Goal: Task Accomplishment & Management: Use online tool/utility

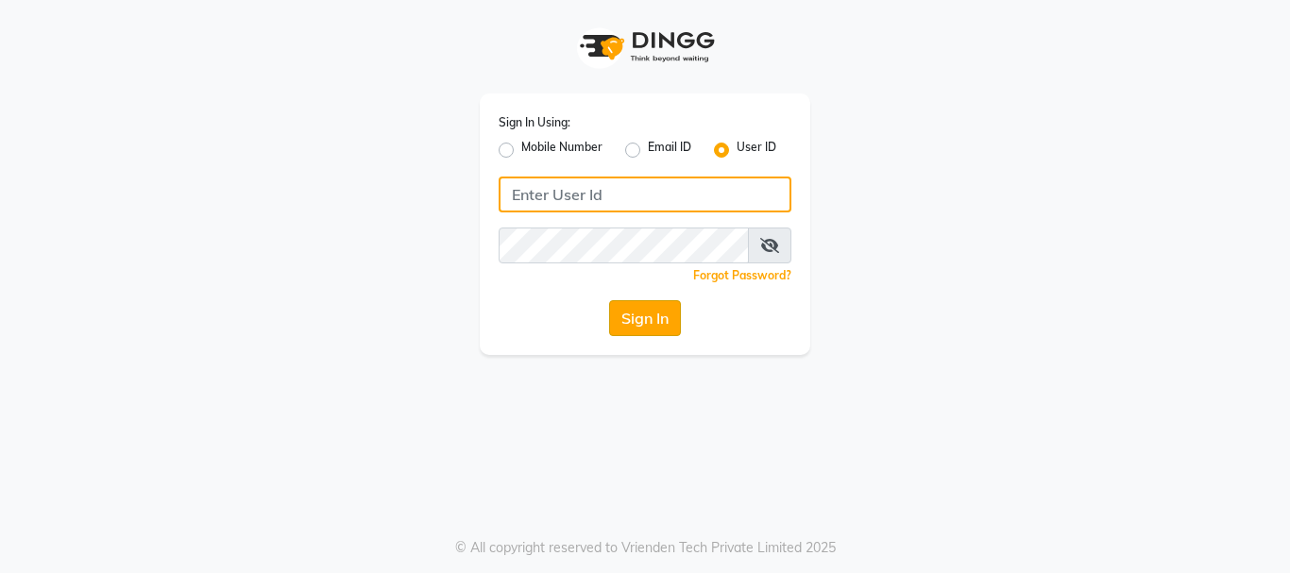
type input "Hairhood"
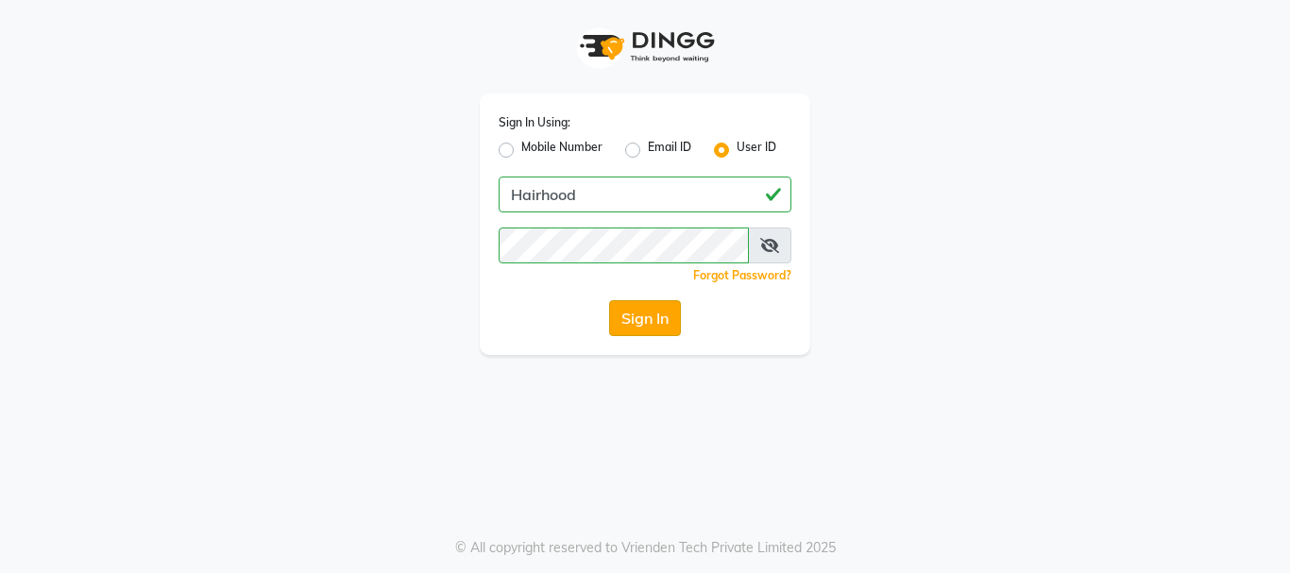
click at [665, 308] on button "Sign In" at bounding box center [645, 318] width 72 height 36
click at [665, 308] on div "Sign In" at bounding box center [645, 318] width 293 height 36
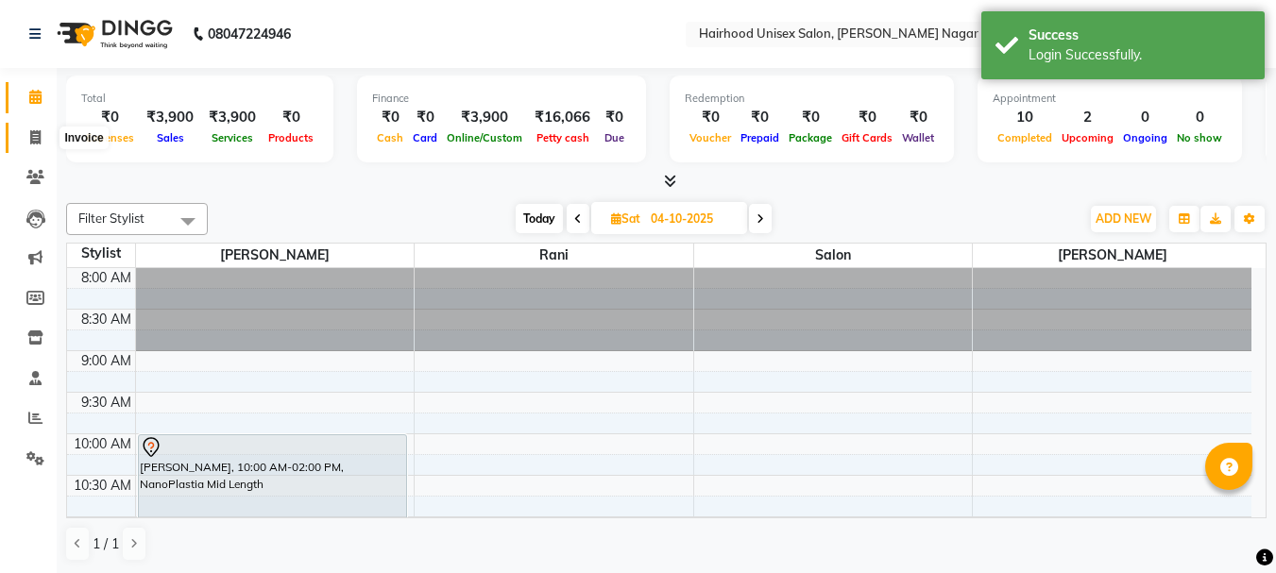
click at [37, 145] on span at bounding box center [35, 139] width 33 height 22
select select "754"
select select "service"
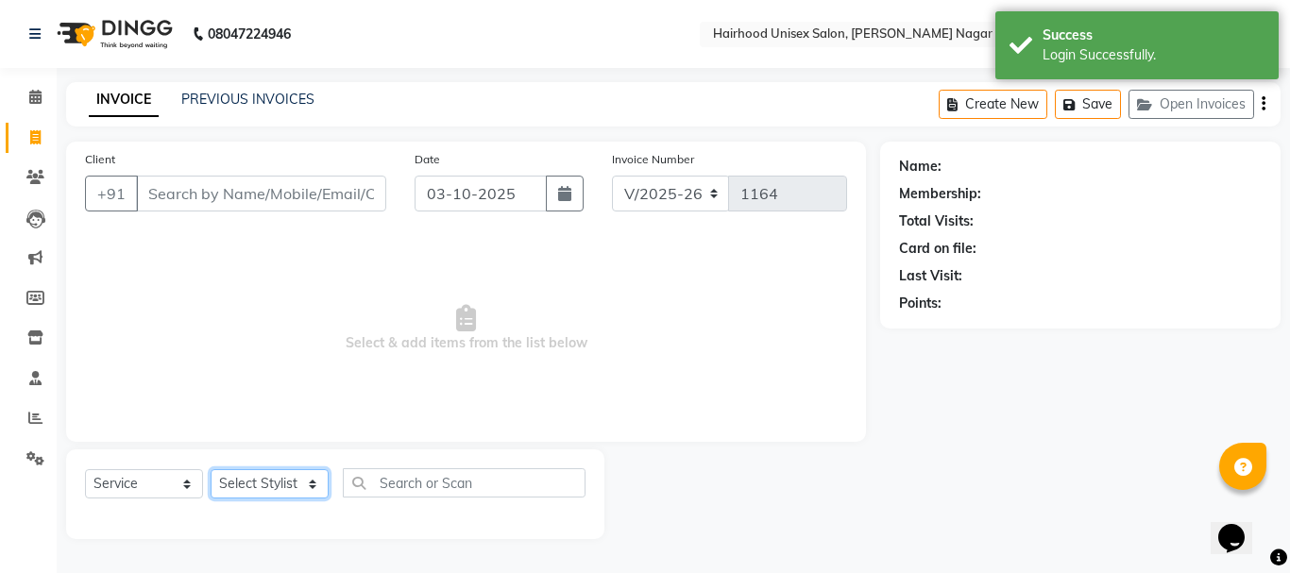
click at [271, 489] on select "Select Stylist [PERSON_NAME] Rani Salon [PERSON_NAME]" at bounding box center [270, 484] width 118 height 29
select select "12325"
click at [211, 470] on select "Select Stylist [PERSON_NAME] Rani Salon [PERSON_NAME]" at bounding box center [270, 484] width 118 height 29
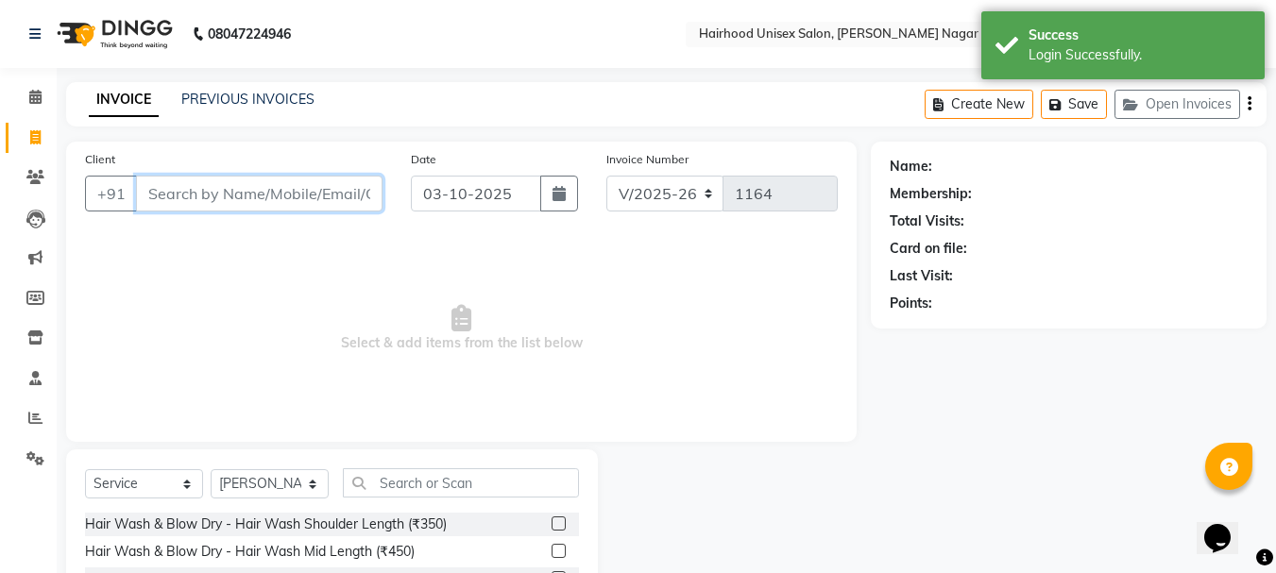
click at [298, 201] on input "Client" at bounding box center [259, 194] width 247 height 36
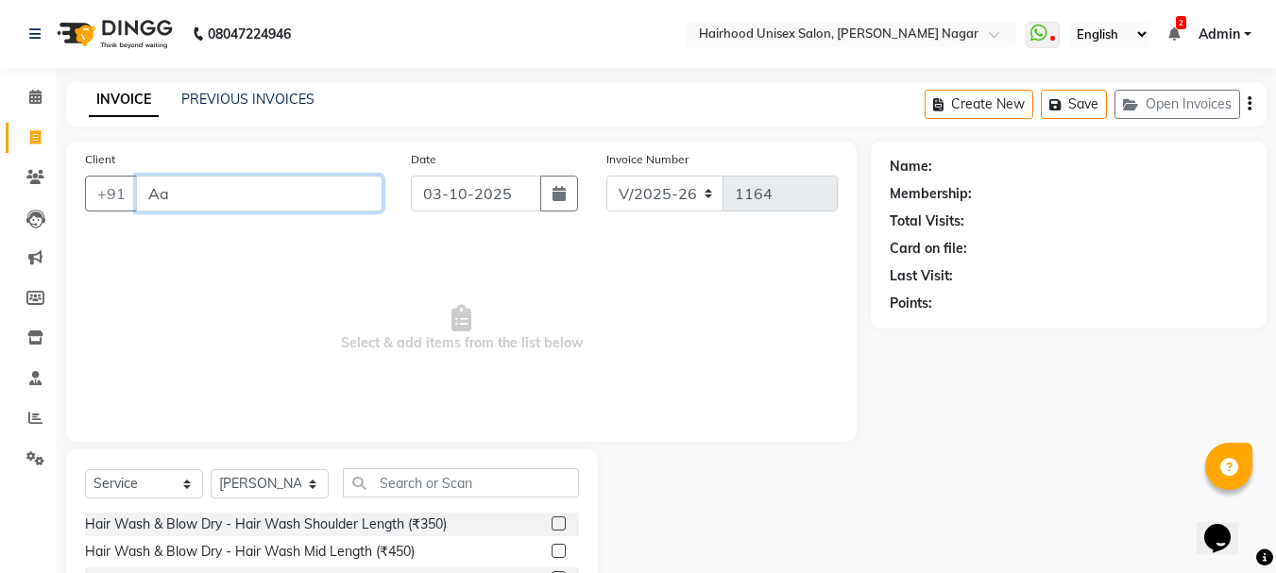
type input "A"
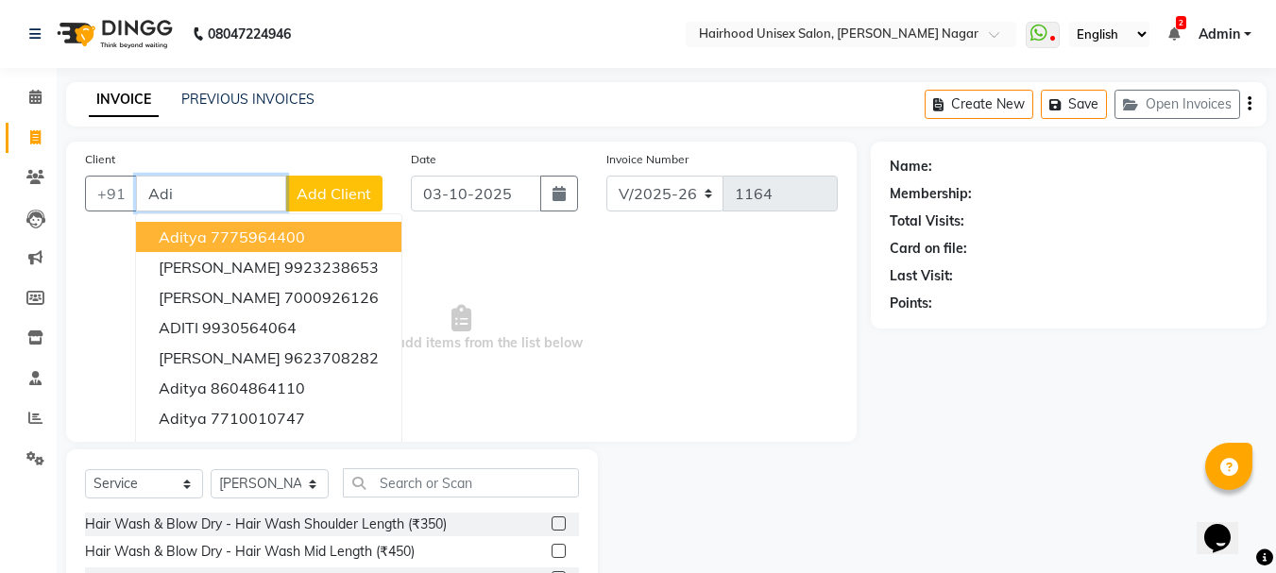
click at [197, 191] on input "Adi" at bounding box center [211, 194] width 150 height 36
type input "A"
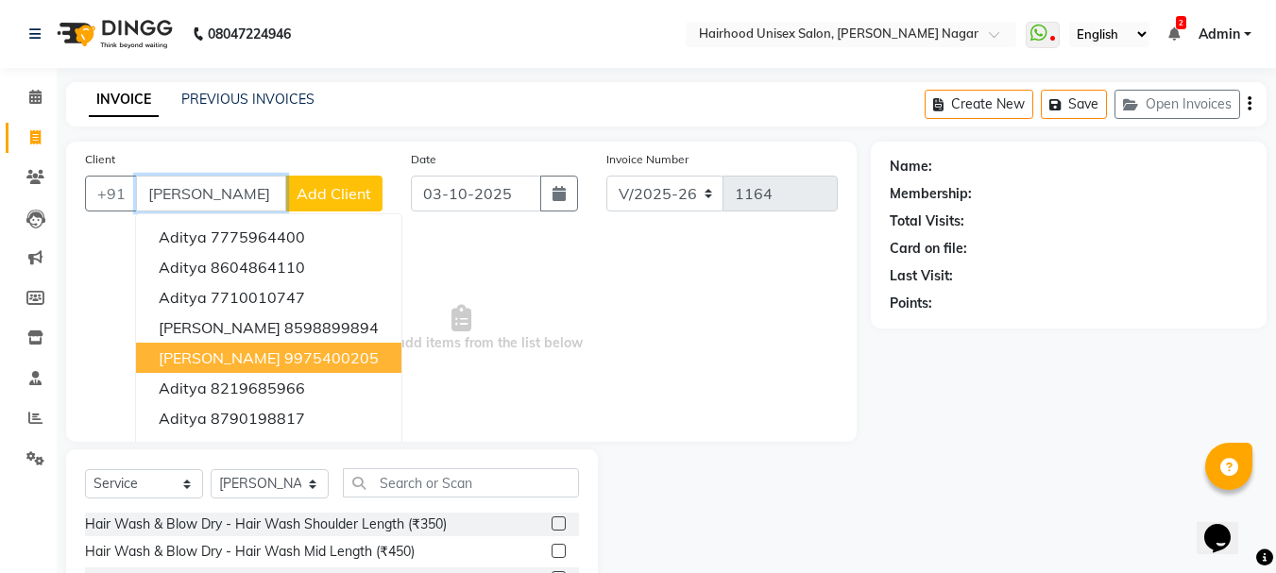
click at [238, 360] on span "[PERSON_NAME]" at bounding box center [220, 358] width 122 height 19
type input "9975400205"
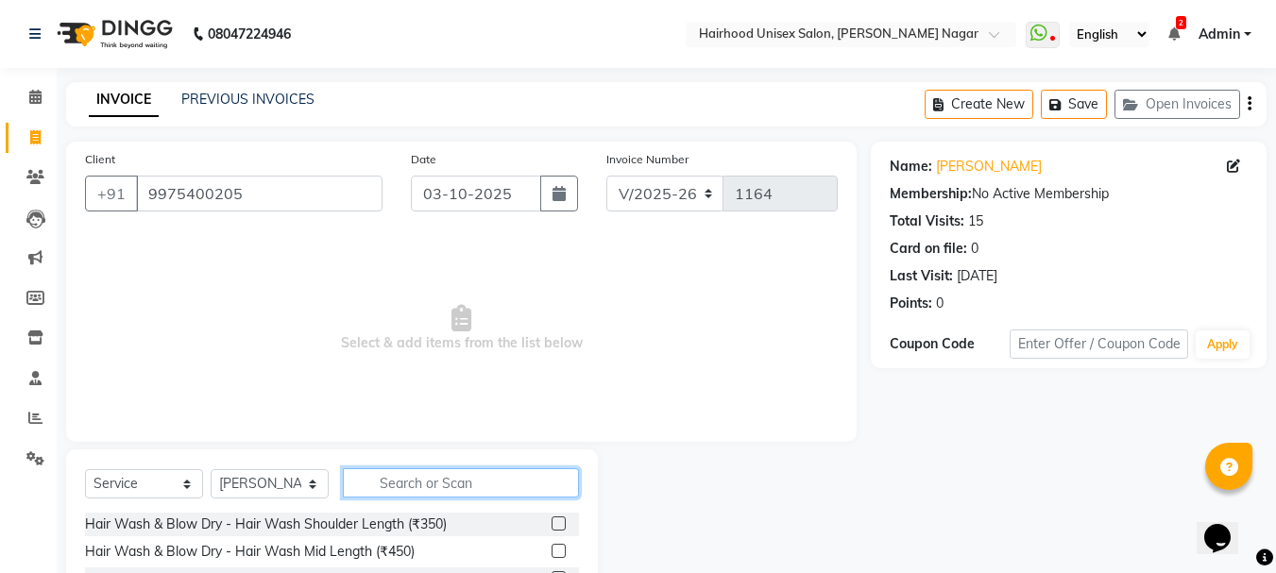
click at [408, 481] on input "text" at bounding box center [461, 483] width 236 height 29
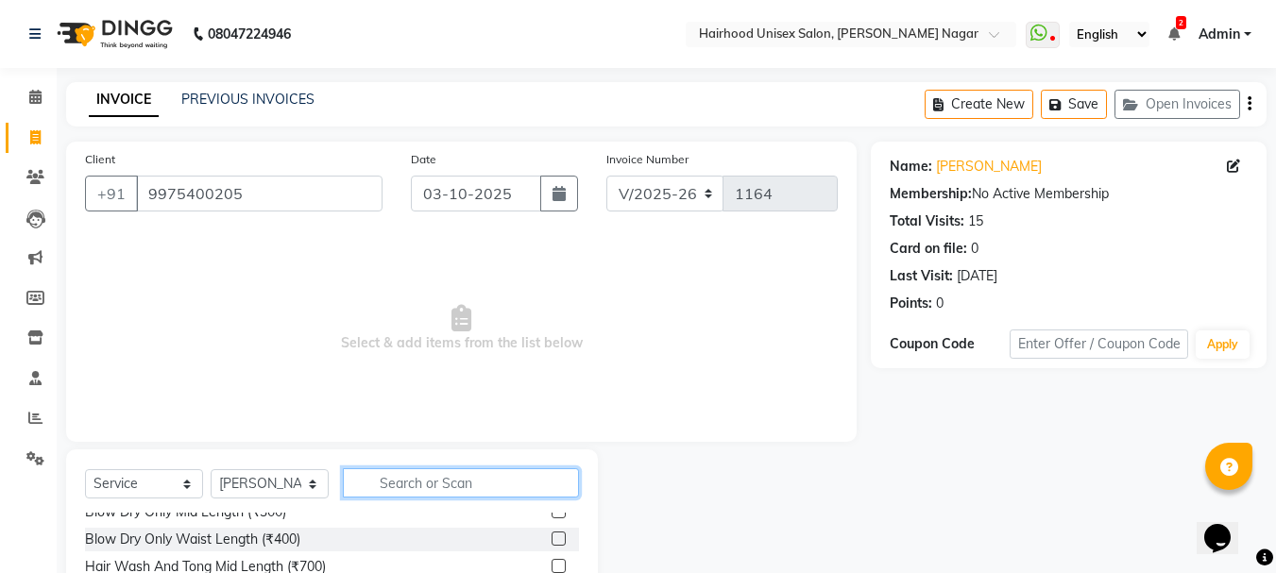
scroll to position [183, 0]
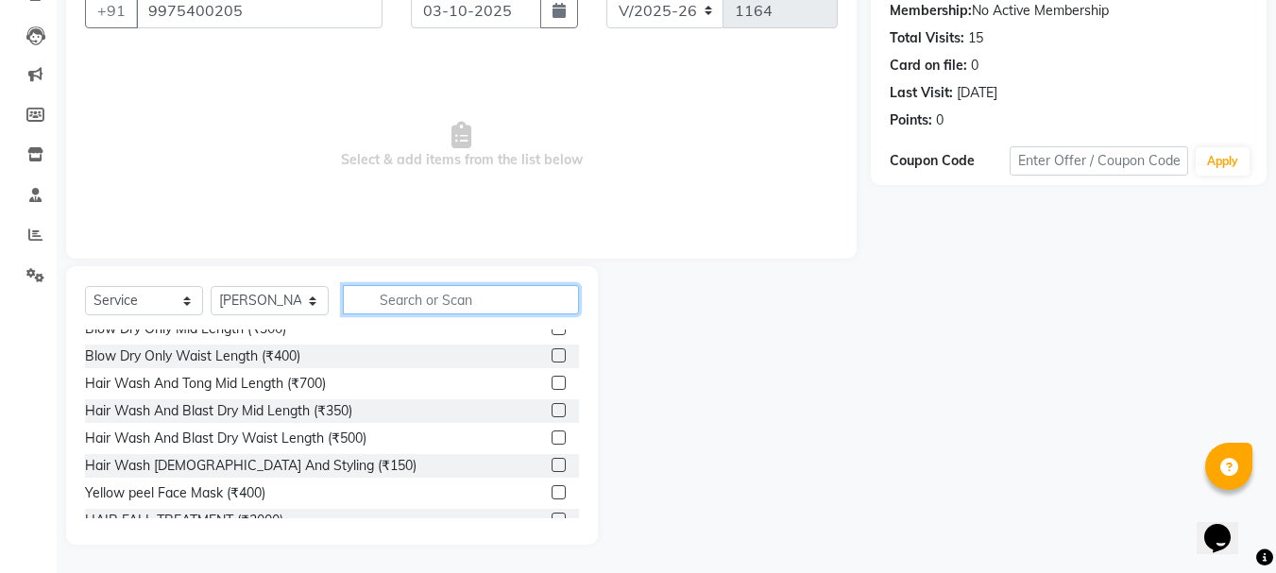
click at [485, 302] on input "text" at bounding box center [461, 299] width 236 height 29
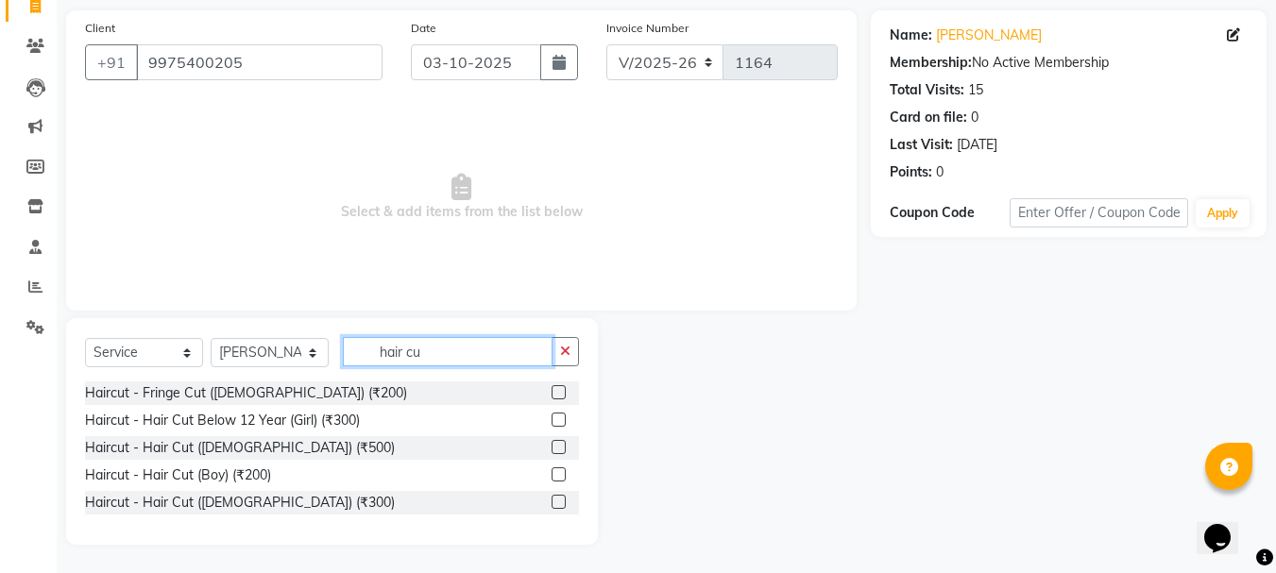
scroll to position [131, 0]
type input "hair cut"
click at [561, 501] on label at bounding box center [559, 502] width 14 height 14
click at [561, 501] on input "checkbox" at bounding box center [558, 503] width 12 height 12
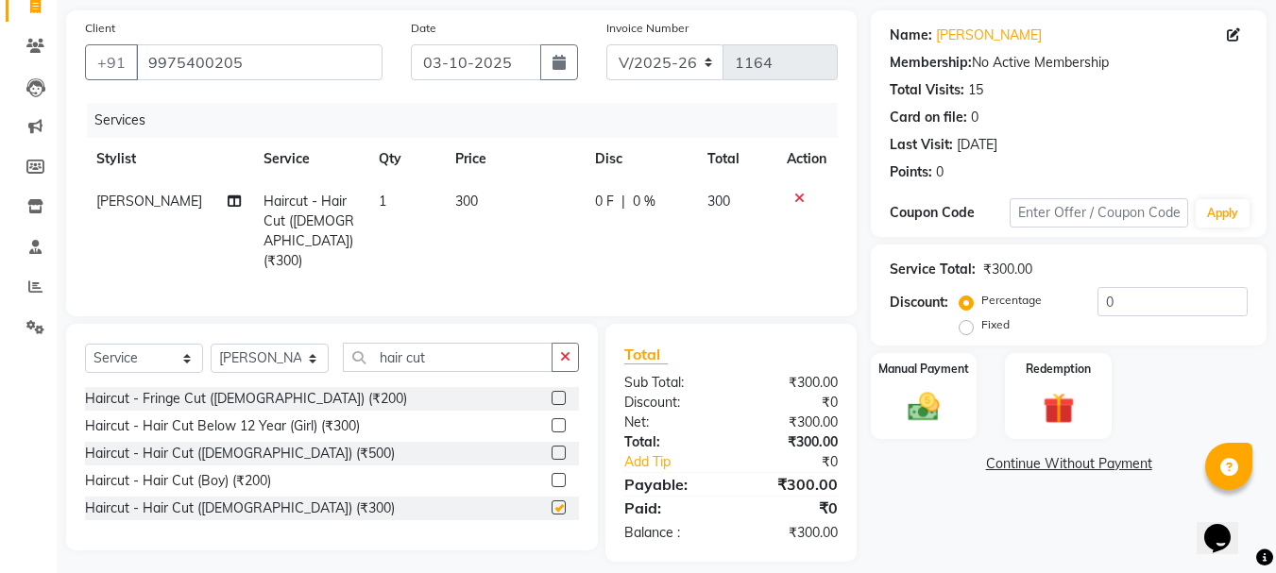
checkbox input "false"
click at [497, 354] on input "hair cut" at bounding box center [448, 357] width 210 height 29
type input "h"
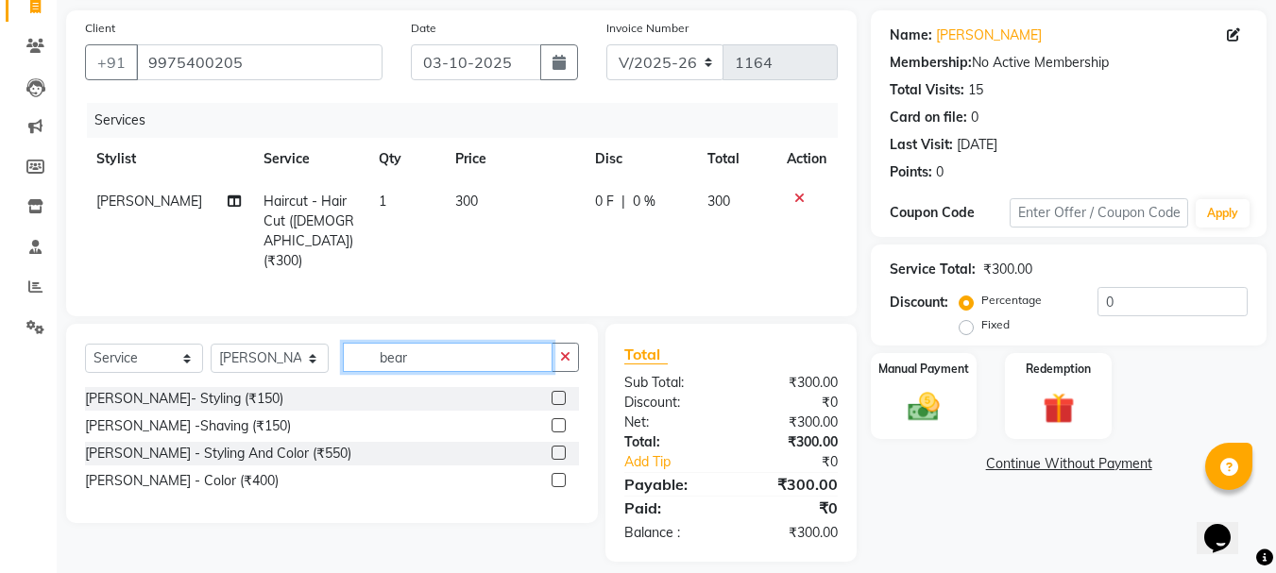
type input "bear"
click at [553, 396] on label at bounding box center [559, 398] width 14 height 14
click at [553, 396] on input "checkbox" at bounding box center [558, 399] width 12 height 12
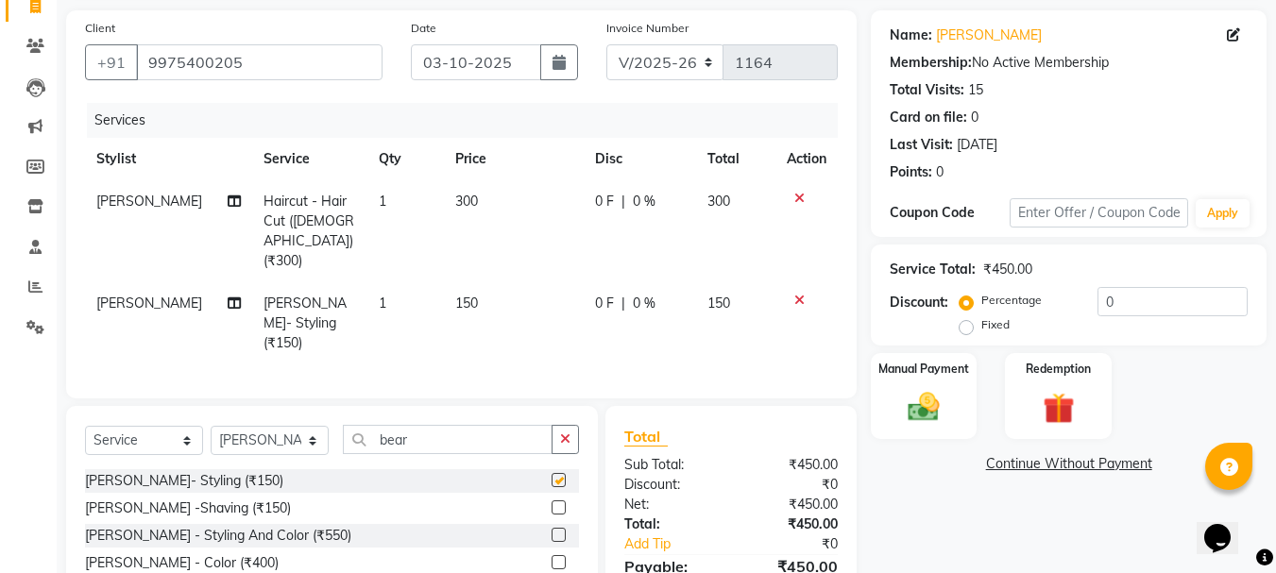
checkbox input "false"
click at [964, 413] on div "Manual Payment" at bounding box center [924, 396] width 111 height 90
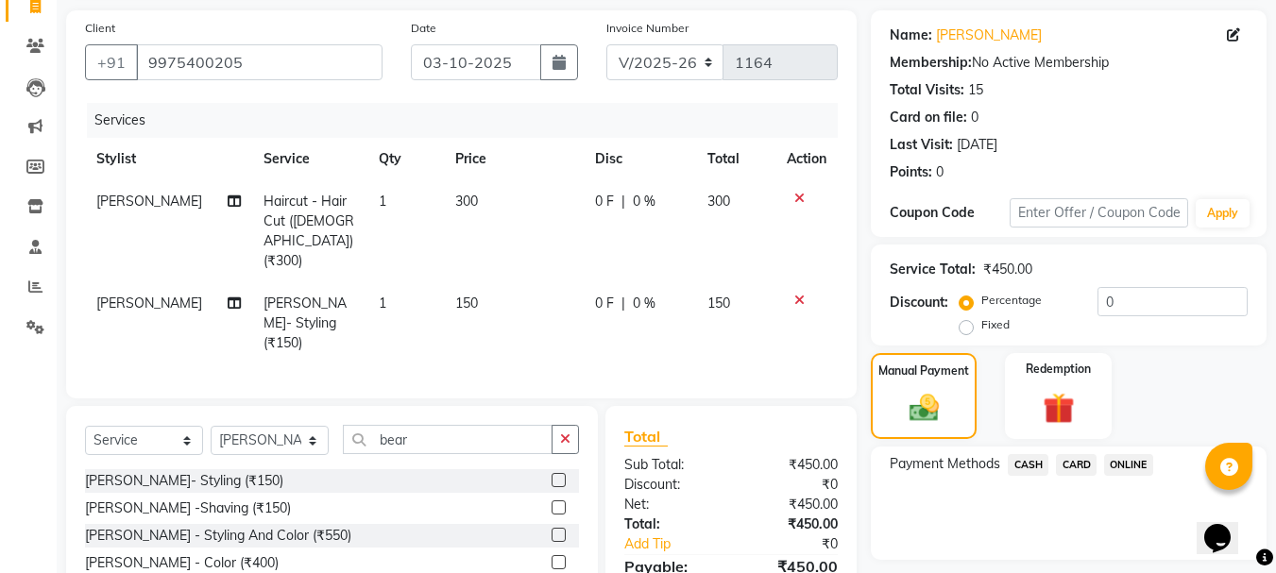
click at [1132, 466] on span "ONLINE" at bounding box center [1128, 465] width 49 height 22
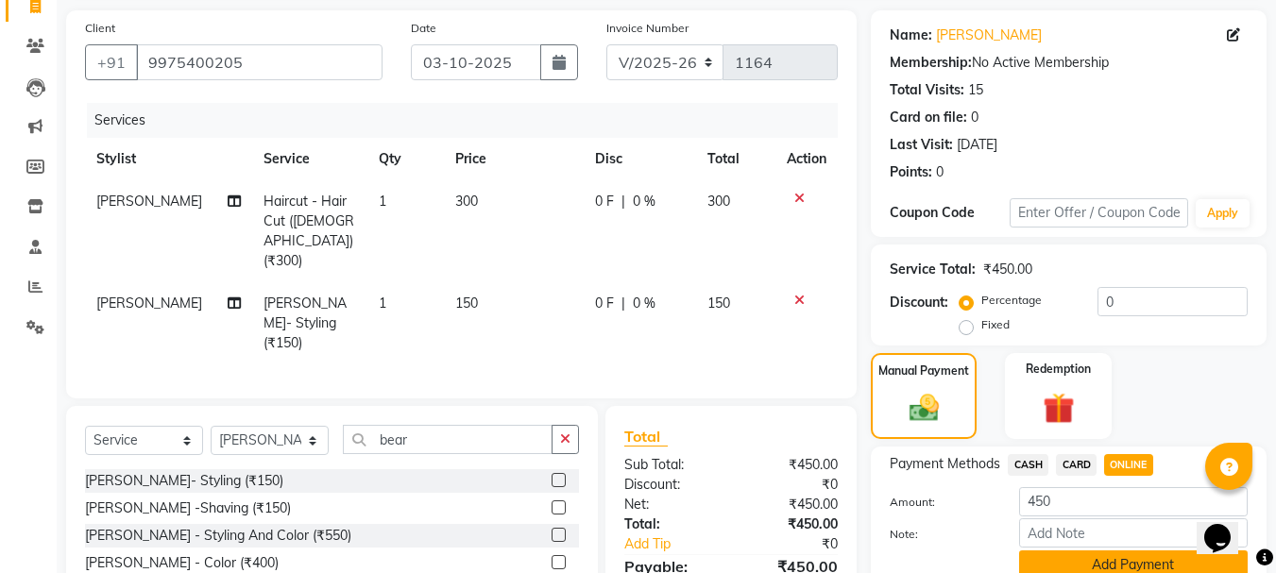
click at [1047, 555] on button "Add Payment" at bounding box center [1133, 565] width 229 height 29
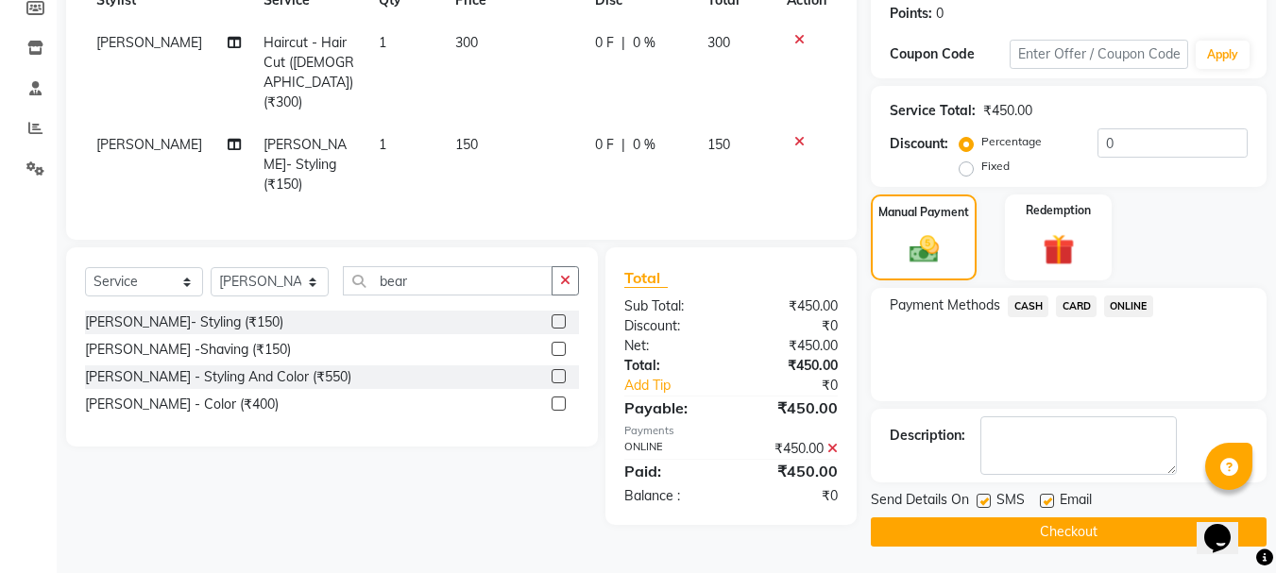
scroll to position [292, 0]
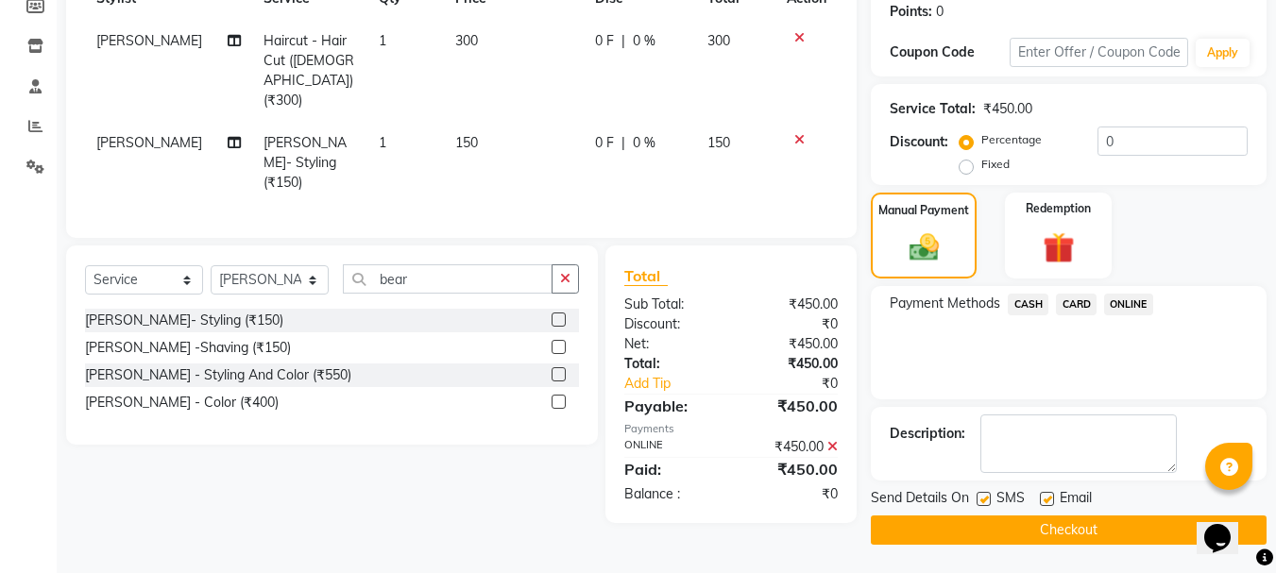
click at [1014, 528] on button "Checkout" at bounding box center [1069, 530] width 396 height 29
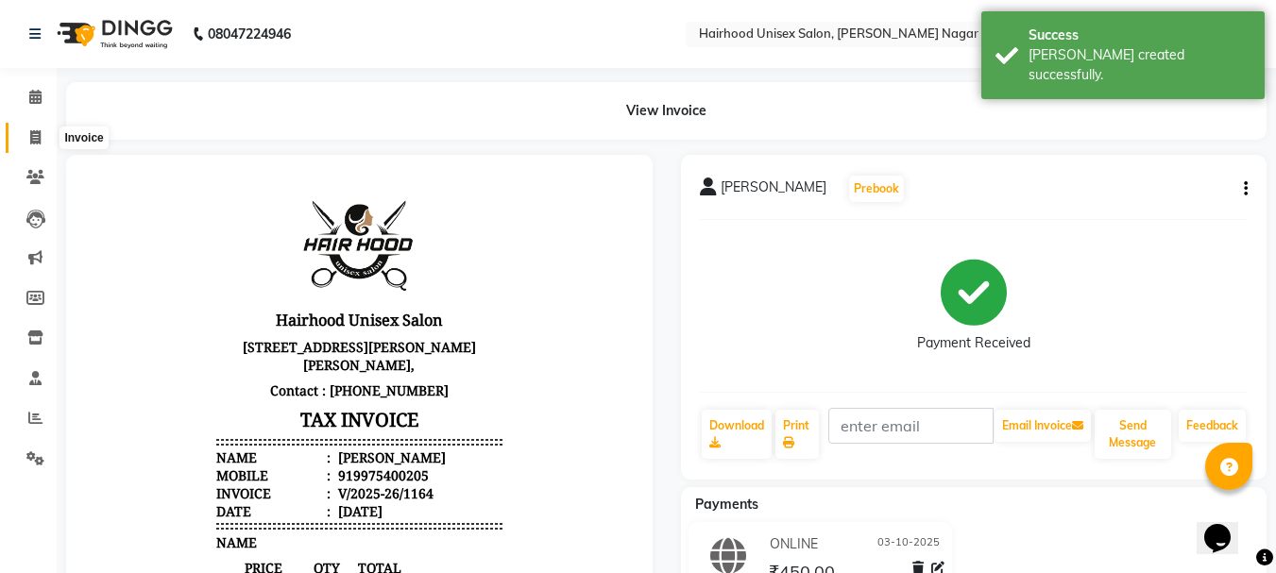
click at [33, 130] on icon at bounding box center [35, 137] width 10 height 14
select select "754"
select select "service"
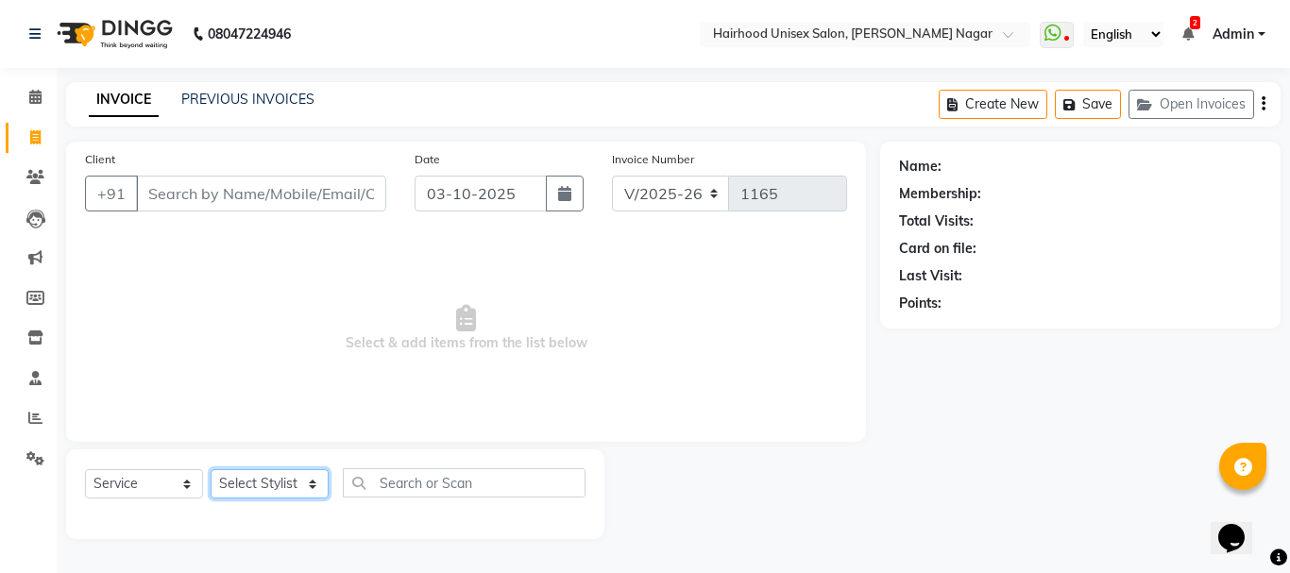
click at [253, 480] on select "Select Stylist [PERSON_NAME] Rani Salon [PERSON_NAME]" at bounding box center [270, 484] width 118 height 29
select select "12325"
click at [211, 470] on select "Select Stylist [PERSON_NAME] Rani Salon [PERSON_NAME]" at bounding box center [270, 484] width 118 height 29
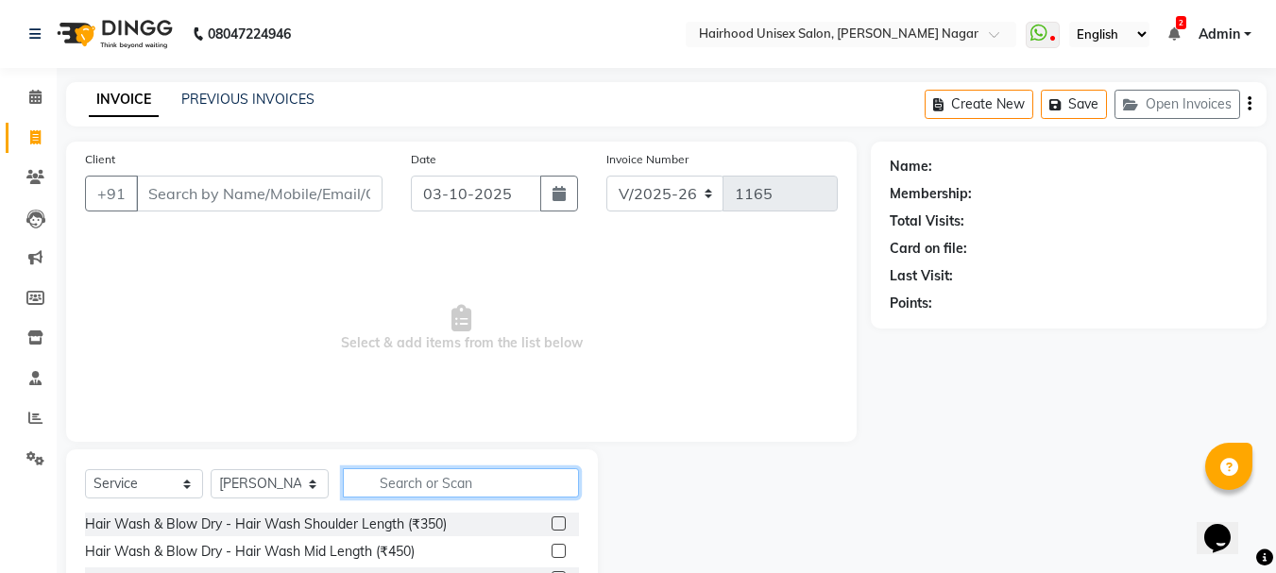
click at [408, 479] on input "text" at bounding box center [461, 483] width 236 height 29
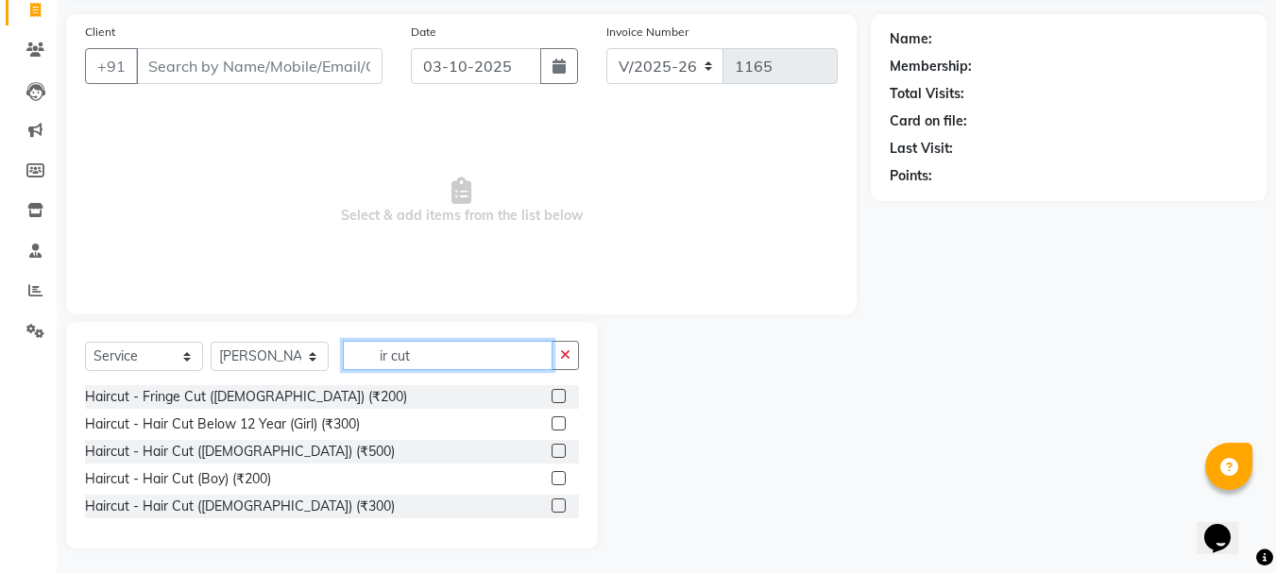
scroll to position [131, 0]
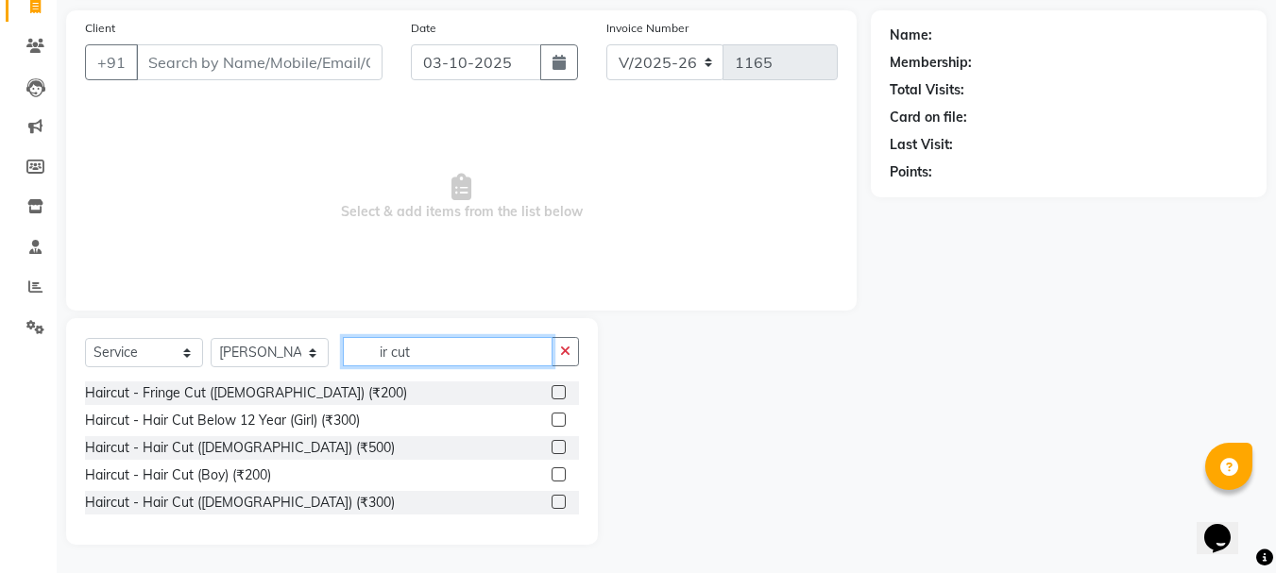
type input "ir cut"
click at [555, 501] on label at bounding box center [559, 502] width 14 height 14
click at [555, 501] on input "checkbox" at bounding box center [558, 503] width 12 height 12
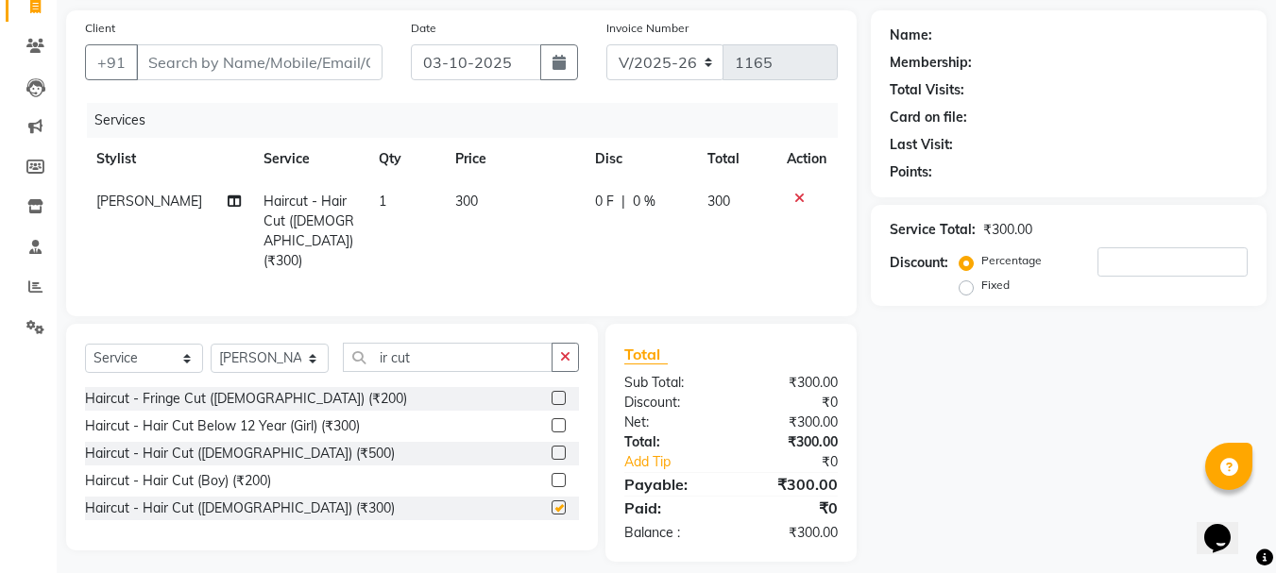
checkbox input "false"
click at [290, 60] on input "Client" at bounding box center [259, 62] width 247 height 36
type input "s"
type input "0"
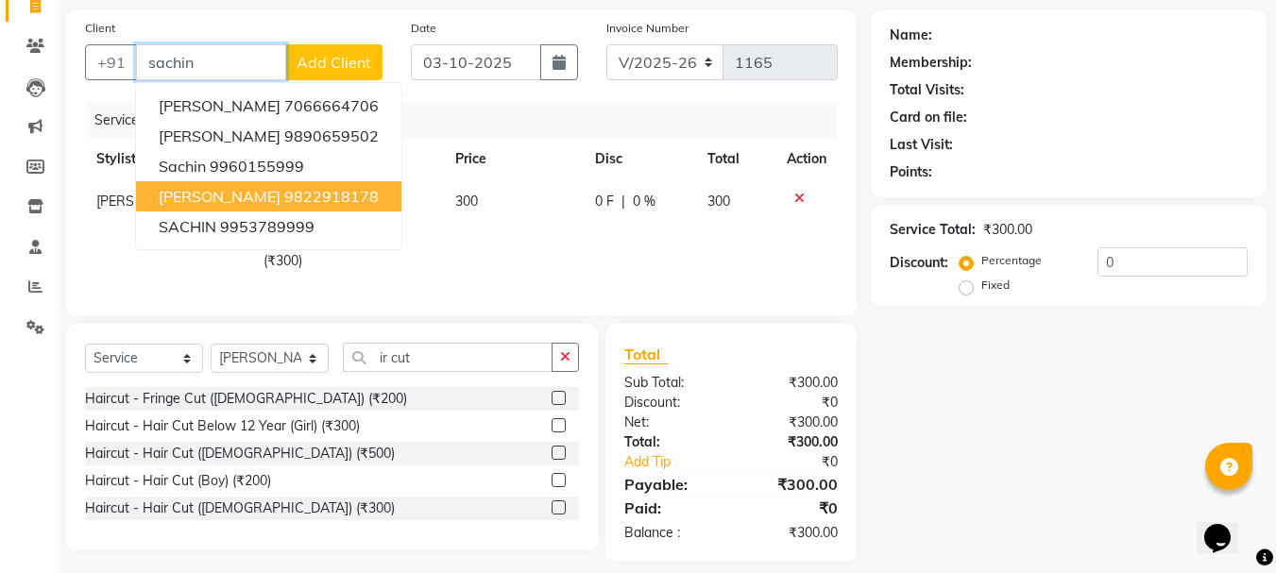
click at [284, 194] on ngb-highlight "9822918178" at bounding box center [331, 196] width 94 height 19
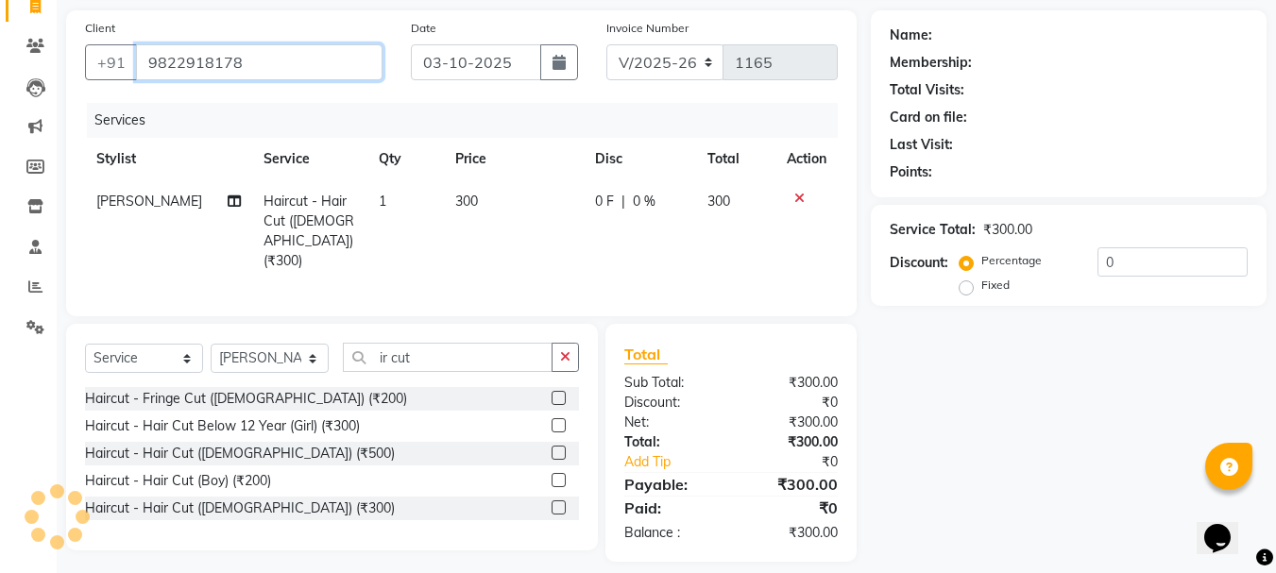
type input "9822918178"
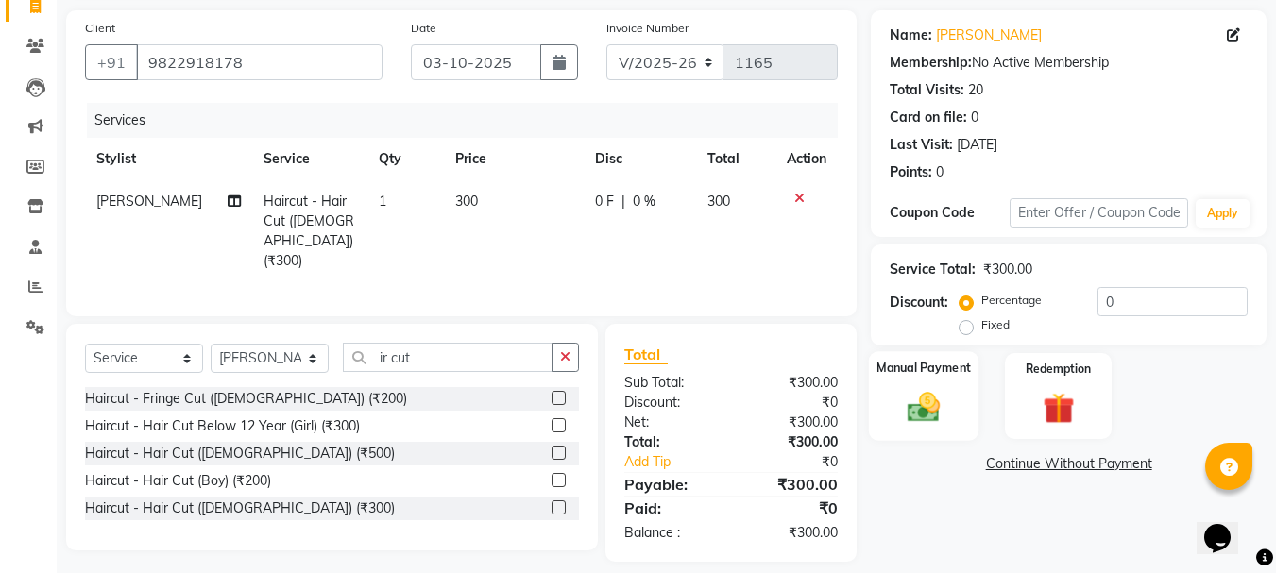
click at [958, 407] on div "Manual Payment" at bounding box center [924, 396] width 111 height 90
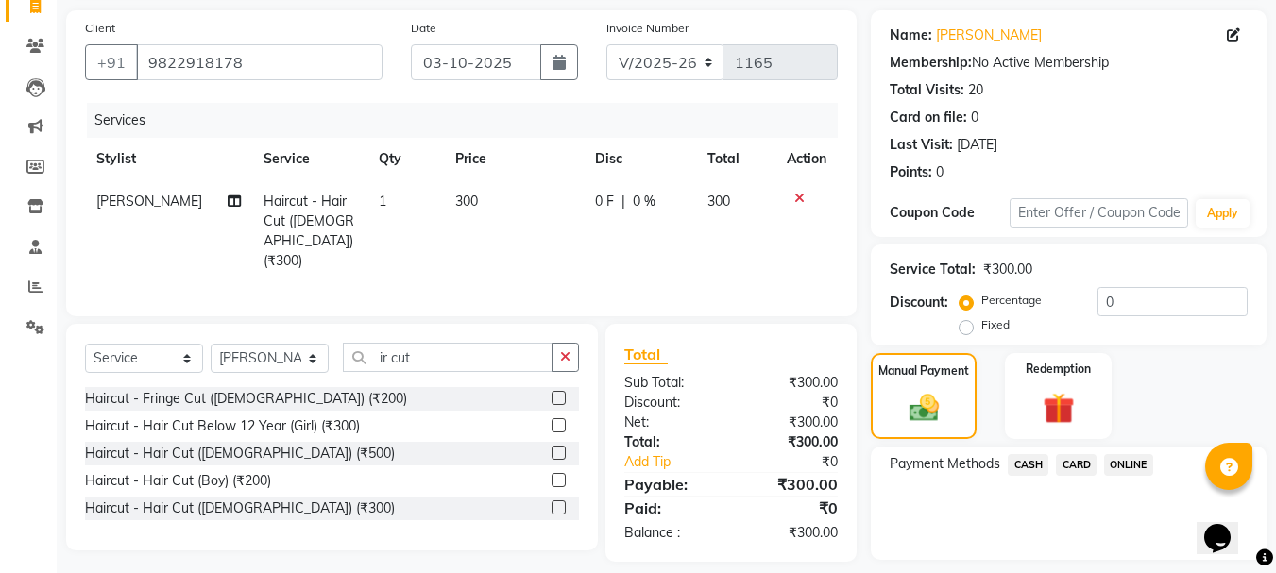
click at [1117, 466] on span "ONLINE" at bounding box center [1128, 465] width 49 height 22
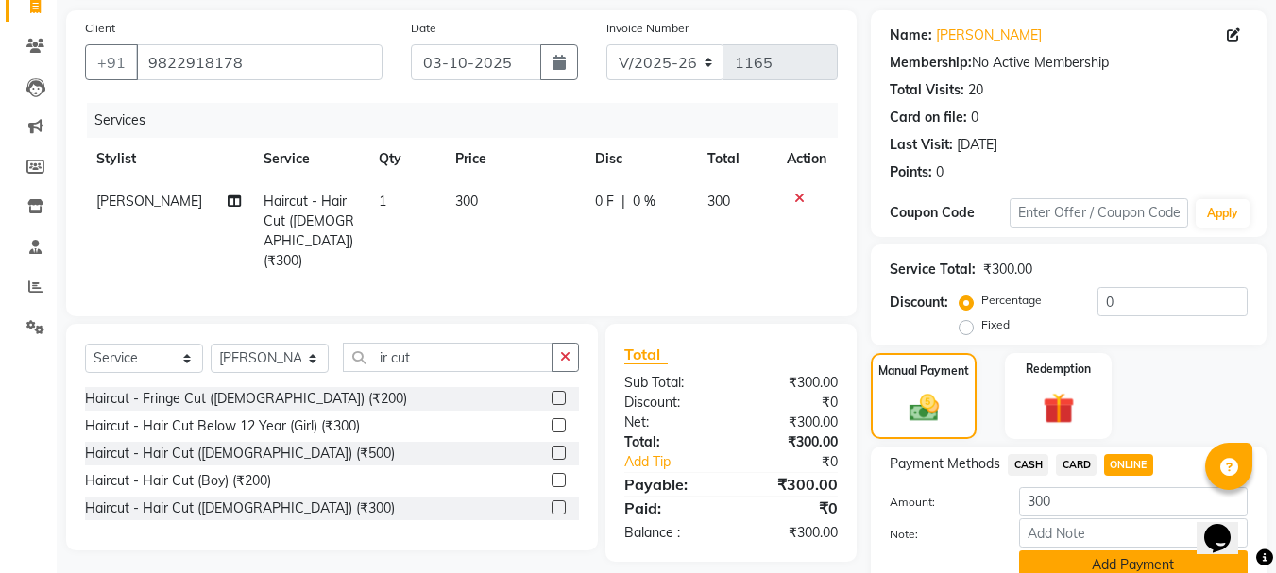
scroll to position [213, 0]
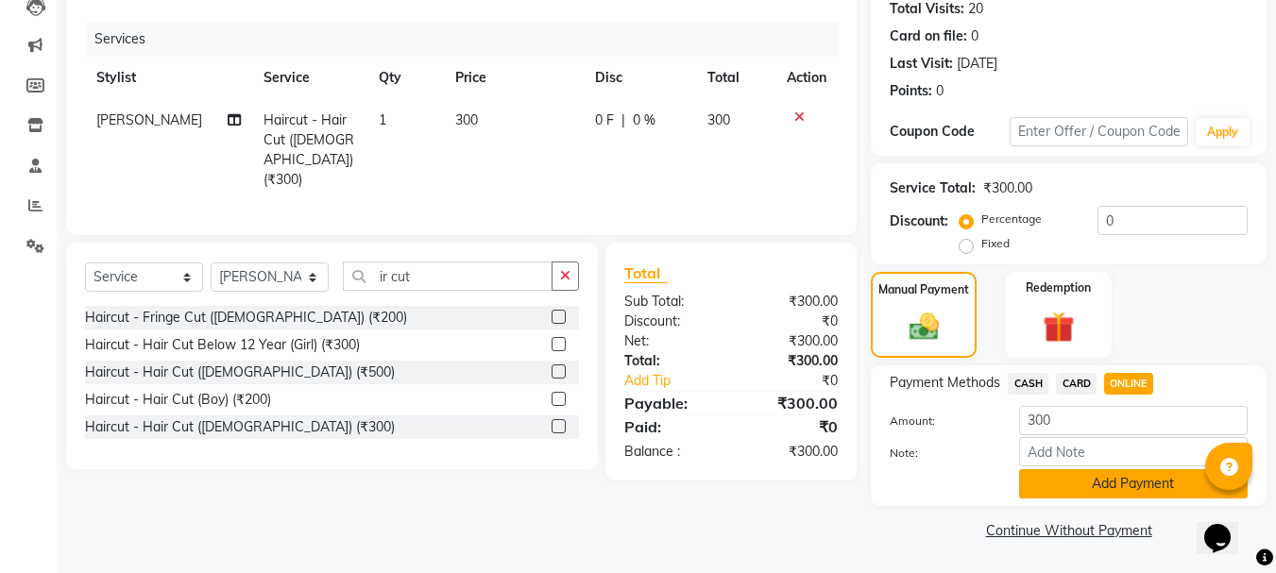
click at [1082, 488] on button "Add Payment" at bounding box center [1133, 484] width 229 height 29
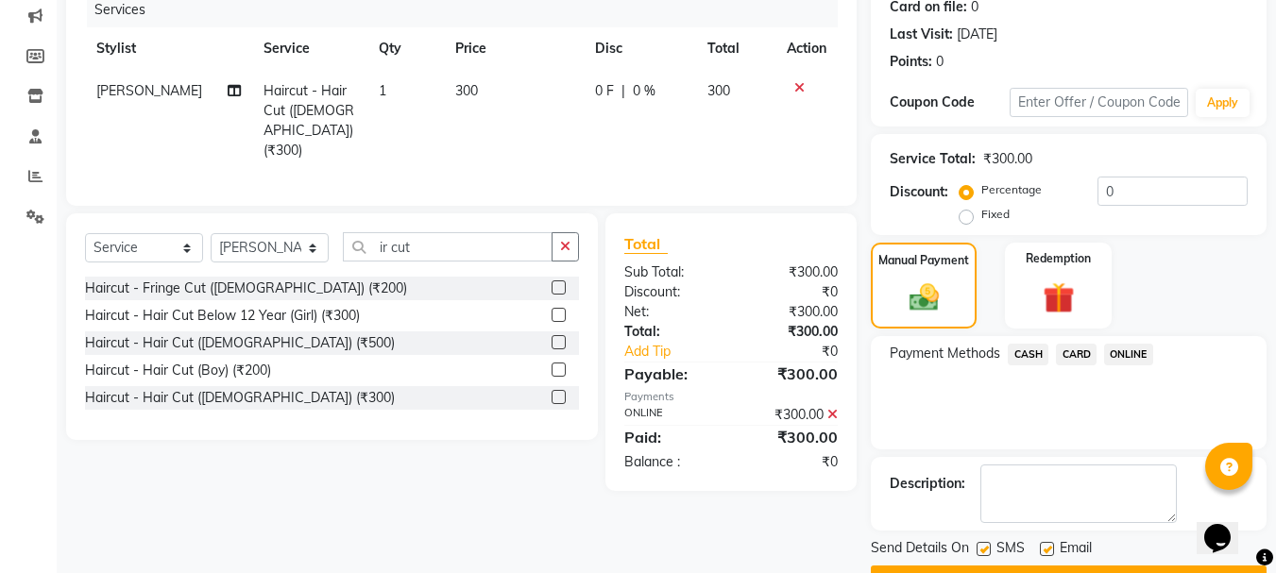
scroll to position [292, 0]
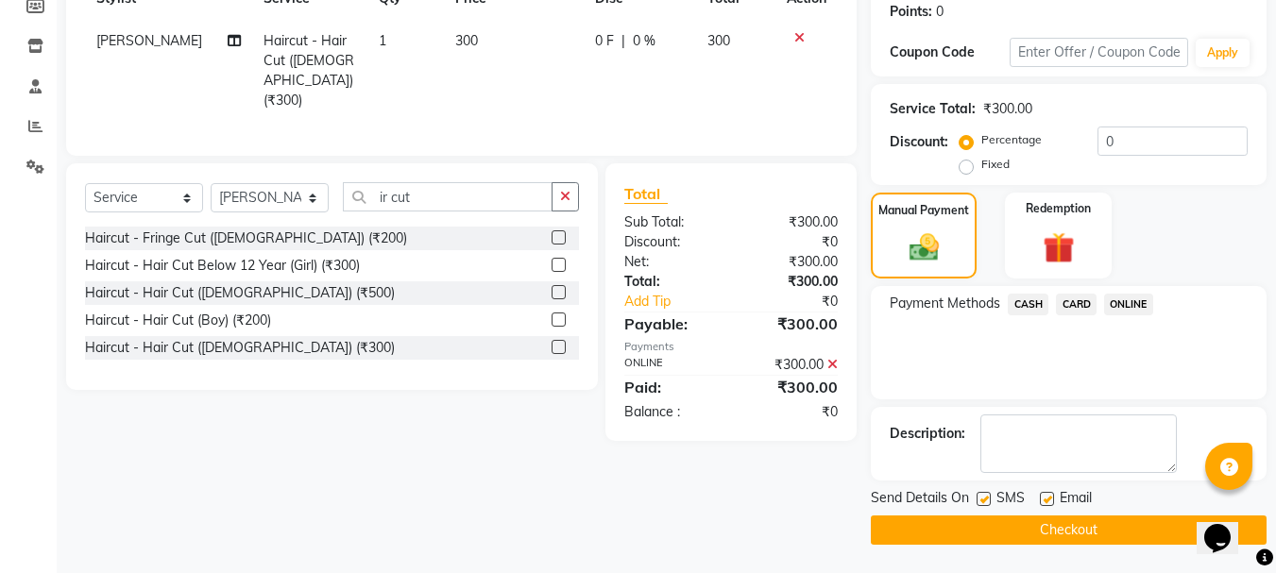
click at [1068, 530] on button "Checkout" at bounding box center [1069, 530] width 396 height 29
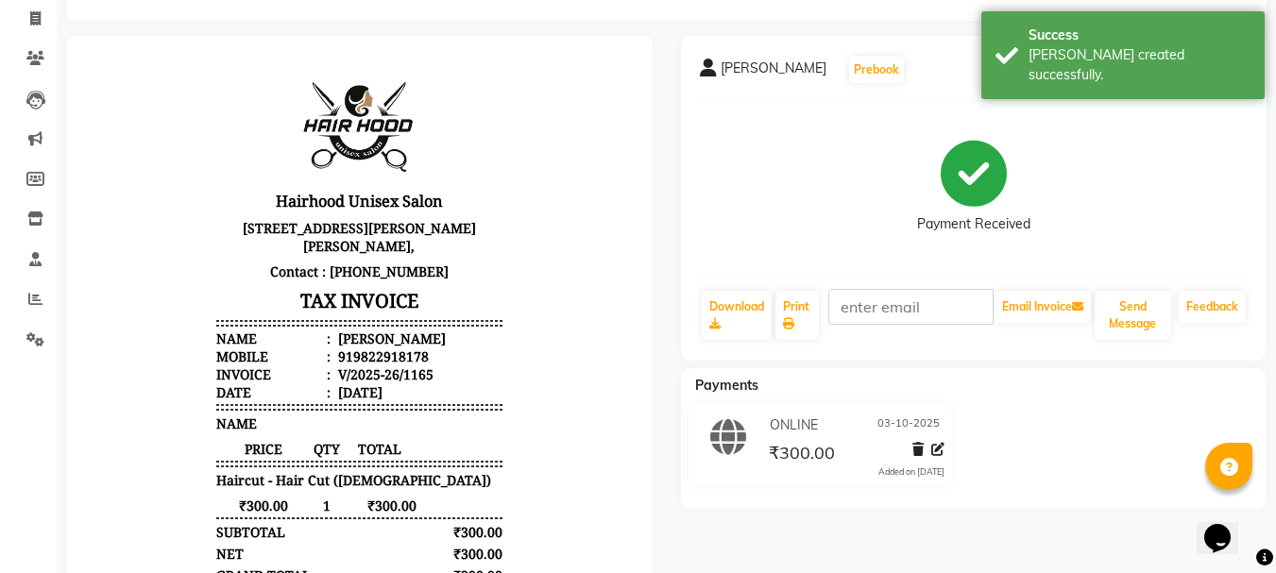
scroll to position [43, 0]
